Goal: Navigation & Orientation: Find specific page/section

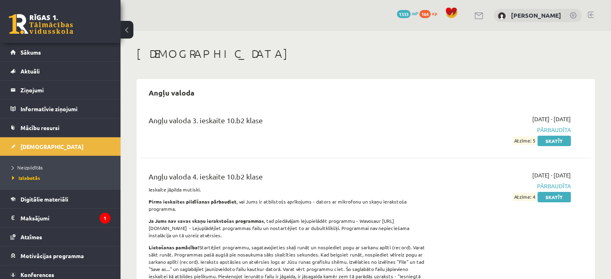
click at [23, 21] on link at bounding box center [41, 24] width 64 height 20
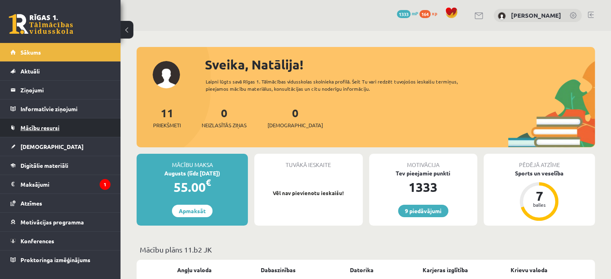
click at [51, 131] on link "Mācību resursi" at bounding box center [60, 128] width 100 height 18
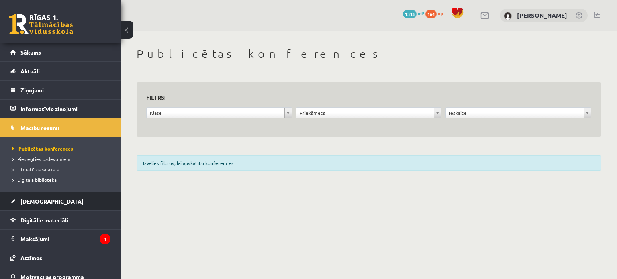
click at [33, 201] on span "[DEMOGRAPHIC_DATA]" at bounding box center [51, 201] width 63 height 7
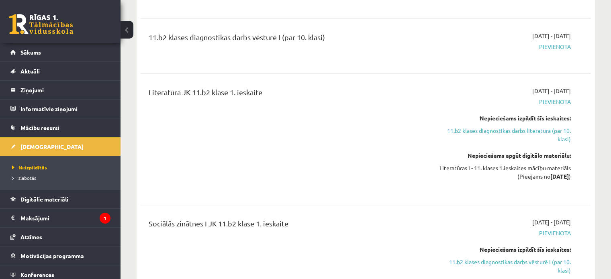
scroll to position [201, 0]
